Goal: Task Accomplishment & Management: Manage account settings

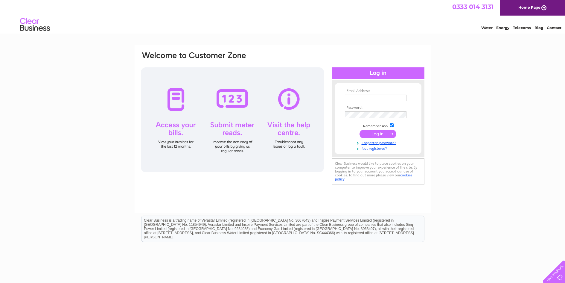
click at [364, 99] on input "text" at bounding box center [376, 98] width 62 height 7
type input "[EMAIL_ADDRESS][DOMAIN_NAME]"
click at [360, 130] on input "submit" at bounding box center [378, 134] width 37 height 8
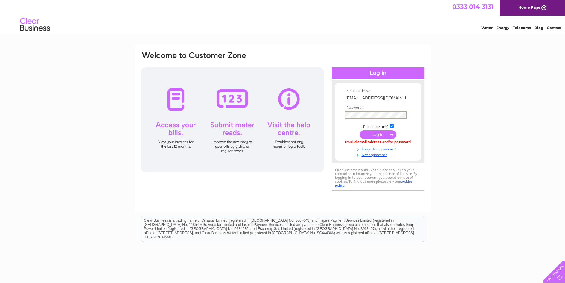
click at [360, 130] on input "submit" at bounding box center [378, 134] width 37 height 8
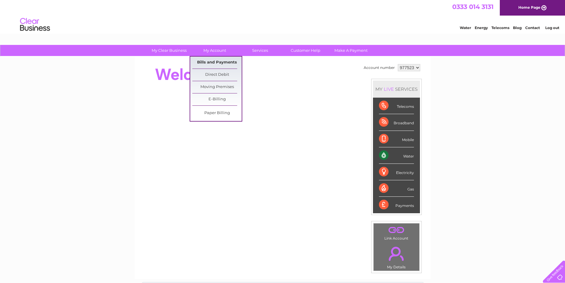
click at [223, 61] on link "Bills and Payments" at bounding box center [216, 63] width 49 height 12
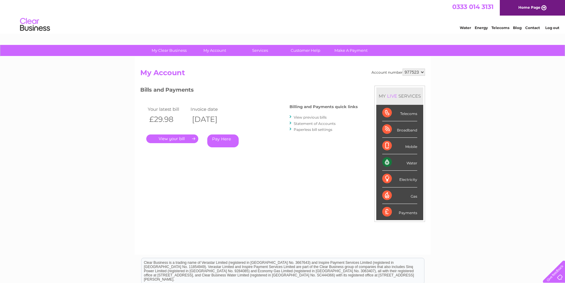
click at [179, 136] on link "." at bounding box center [172, 138] width 52 height 9
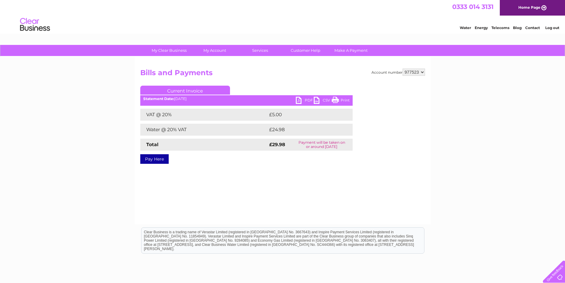
click at [309, 100] on link "PDF" at bounding box center [305, 101] width 18 height 9
click at [550, 26] on link "Log out" at bounding box center [553, 27] width 14 height 4
